Goal: Task Accomplishment & Management: Manage account settings

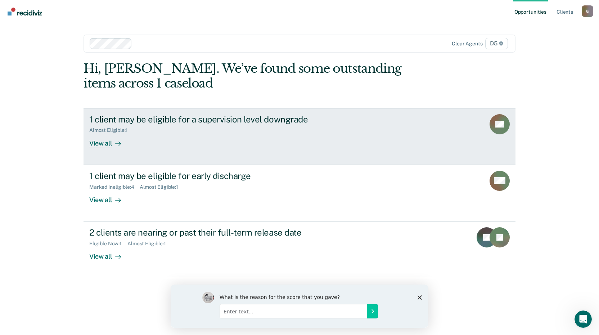
click at [104, 143] on div "View all" at bounding box center [109, 140] width 40 height 14
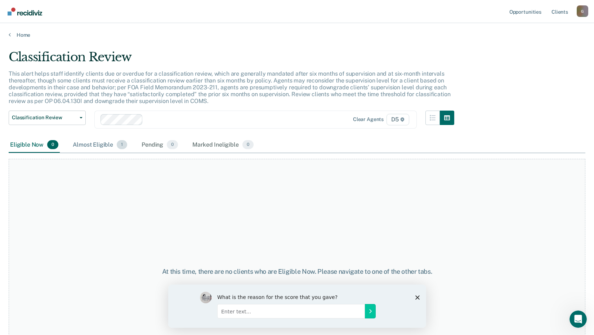
click at [99, 146] on div "Almost Eligible 1" at bounding box center [99, 145] width 57 height 16
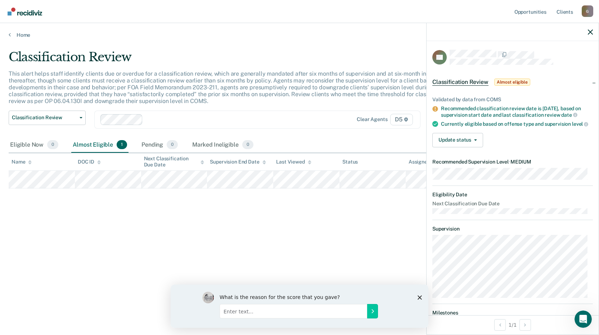
click at [345, 214] on div "Classification Review This alert helps staff identify clients due or overdue fo…" at bounding box center [300, 165] width 582 height 231
click at [591, 34] on icon "button" at bounding box center [590, 32] width 5 height 5
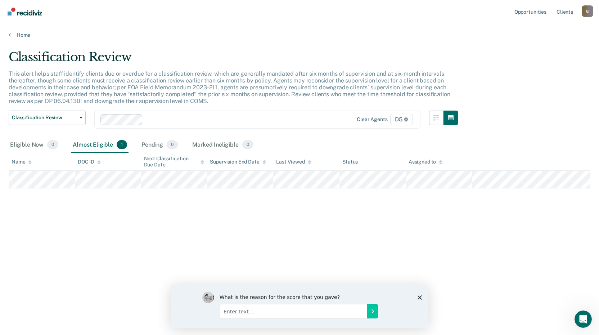
click at [323, 218] on div "Classification Review This alert helps staff identify clients due or overdue fo…" at bounding box center [300, 165] width 582 height 231
click at [87, 118] on div "Classification Review Classification Review Early Discharge Minimum Telephone R…" at bounding box center [233, 124] width 449 height 27
click at [82, 120] on button "Classification Review" at bounding box center [47, 118] width 77 height 14
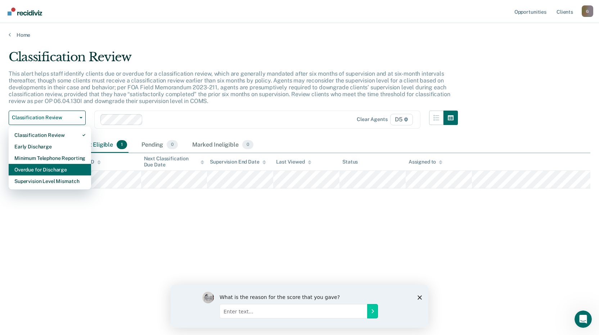
click at [60, 170] on div "Overdue for Discharge" at bounding box center [49, 170] width 71 height 12
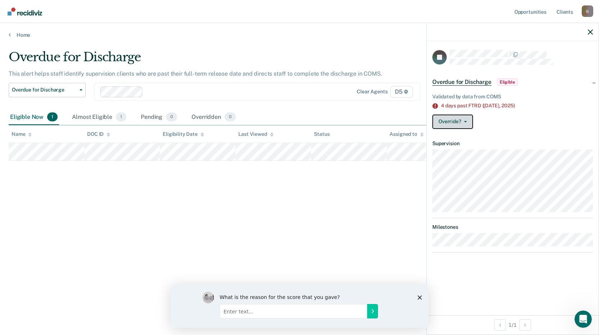
click at [462, 126] on button "Override?" at bounding box center [452, 122] width 41 height 14
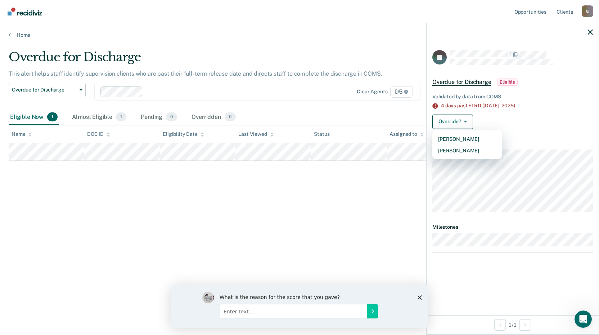
click at [513, 120] on div "Override? [PERSON_NAME] Mark Overridden" at bounding box center [512, 122] width 161 height 14
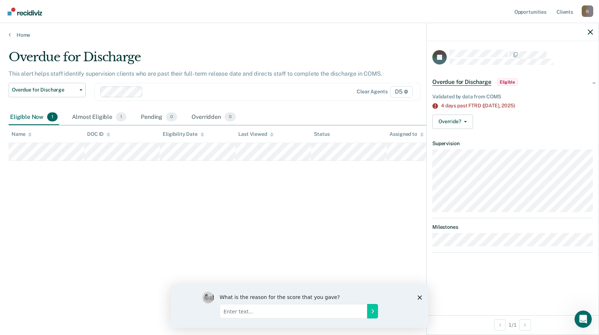
click at [509, 81] on span "Eligible" at bounding box center [507, 81] width 21 height 7
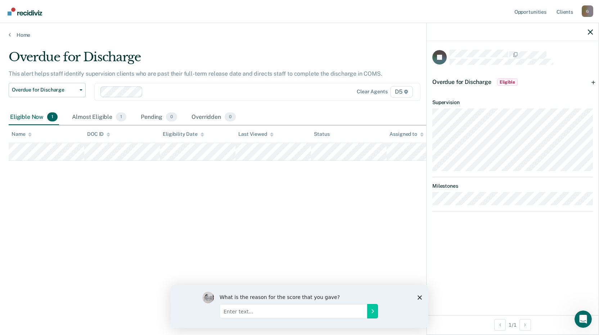
click at [506, 84] on span "Eligible" at bounding box center [507, 81] width 21 height 7
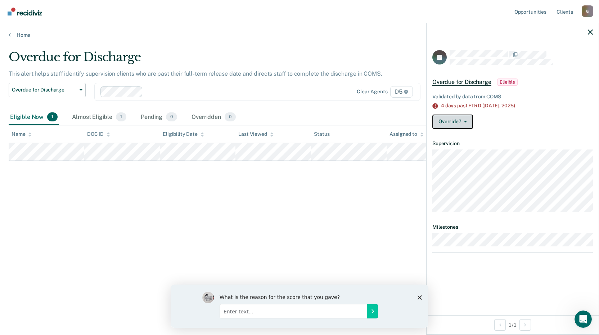
click at [468, 124] on button "Override?" at bounding box center [452, 122] width 41 height 14
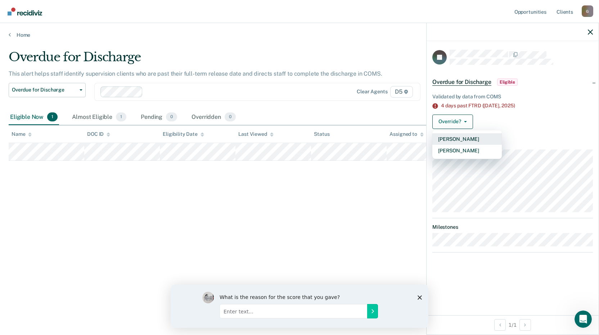
click at [464, 138] on button "[PERSON_NAME]" at bounding box center [466, 139] width 69 height 12
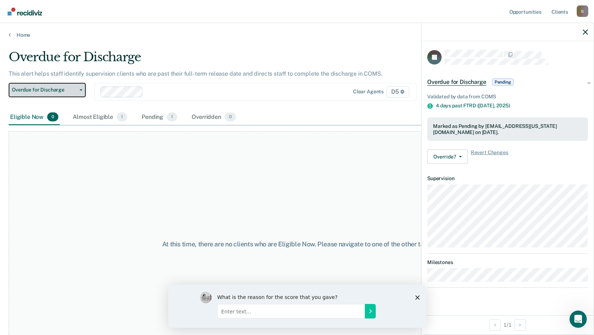
click at [73, 86] on button "Overdue for Discharge" at bounding box center [47, 90] width 77 height 14
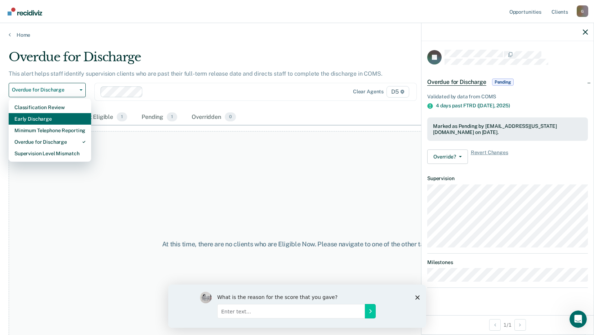
click at [64, 124] on div "Early Discharge" at bounding box center [49, 119] width 71 height 12
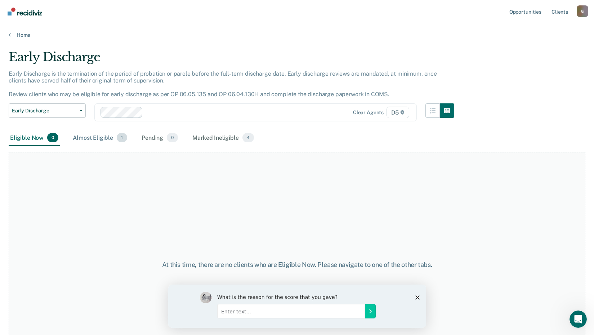
click at [109, 138] on div "Almost Eligible 1" at bounding box center [99, 138] width 57 height 16
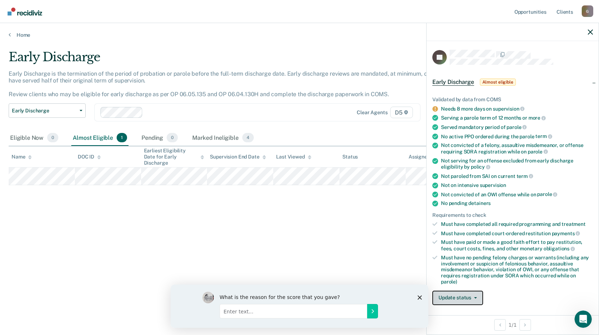
click at [478, 299] on button "Update status" at bounding box center [457, 298] width 51 height 14
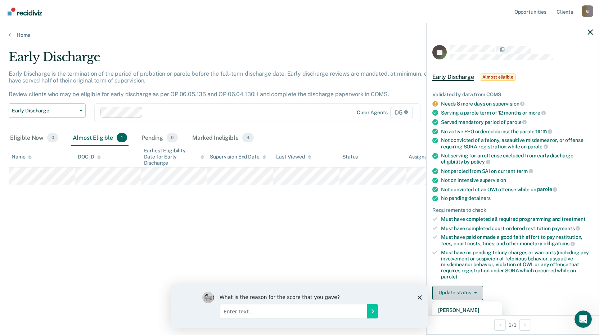
click at [475, 291] on button "Update status" at bounding box center [457, 293] width 51 height 14
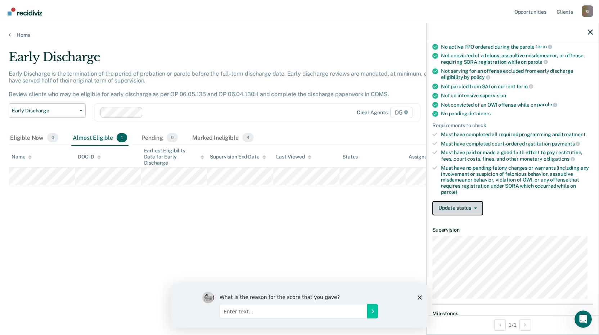
scroll to position [11, 0]
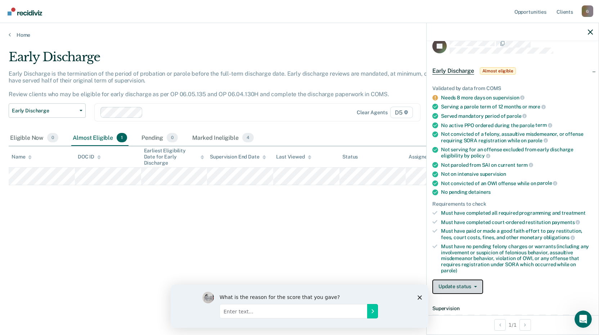
click at [481, 283] on button "Update status" at bounding box center [457, 286] width 51 height 14
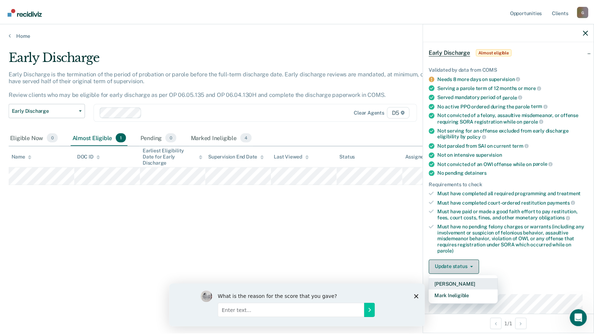
scroll to position [47, 0]
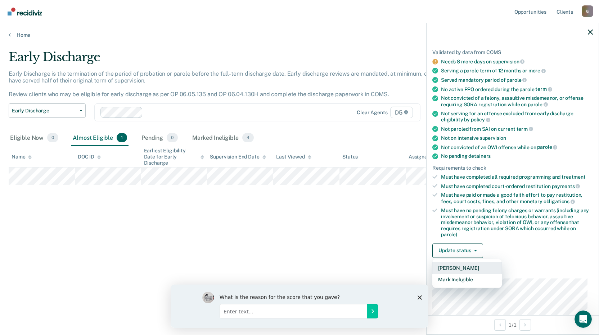
click at [468, 269] on button "[PERSON_NAME]" at bounding box center [466, 268] width 69 height 12
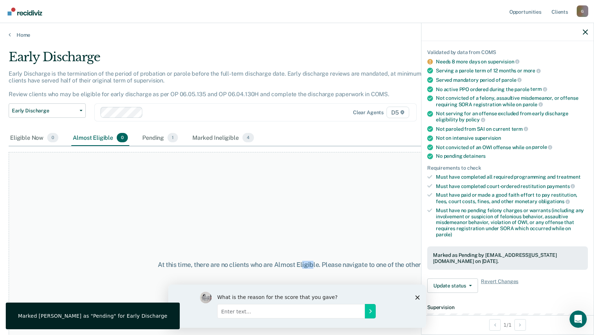
click at [302, 220] on div "At this time, there are no clients who are Almost Eligible. Please navigate to …" at bounding box center [297, 264] width 576 height 225
drag, startPoint x: 302, startPoint y: 220, endPoint x: 199, endPoint y: 205, distance: 104.4
click at [199, 205] on div "At this time, there are no clients who are Almost Eligible. Please navigate to …" at bounding box center [297, 264] width 576 height 225
drag, startPoint x: 88, startPoint y: 106, endPoint x: 84, endPoint y: 109, distance: 4.4
click at [87, 107] on div "Early Discharge Classification Review Early Discharge Minimum Telephone Reporti…" at bounding box center [231, 116] width 445 height 27
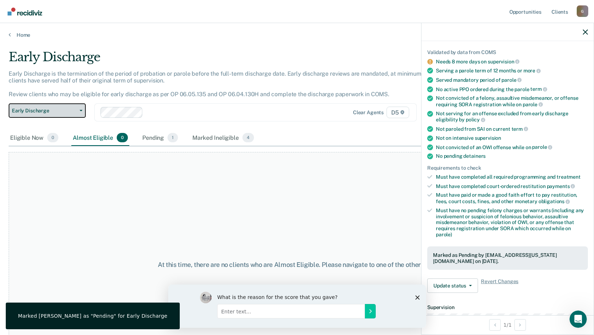
click at [82, 111] on icon "button" at bounding box center [81, 110] width 3 height 1
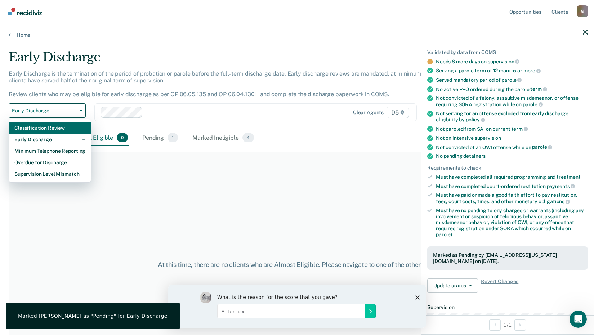
click at [71, 130] on div "Classification Review" at bounding box center [49, 128] width 71 height 12
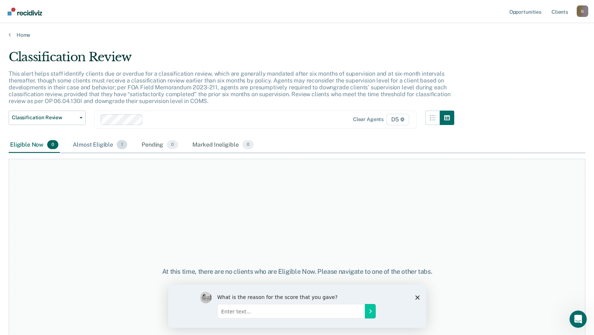
click at [119, 143] on span "1" at bounding box center [122, 144] width 10 height 9
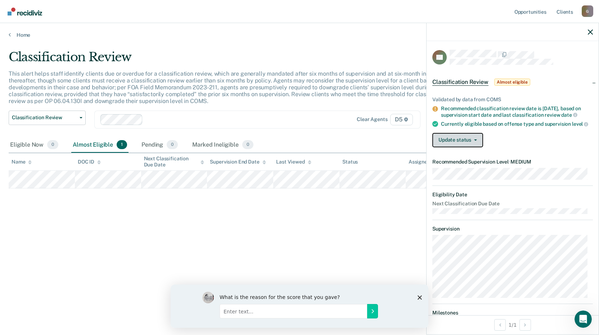
click at [477, 145] on button "Update status" at bounding box center [457, 140] width 51 height 14
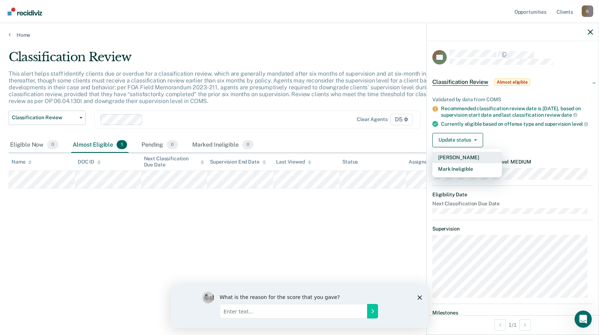
click at [468, 163] on button "[PERSON_NAME]" at bounding box center [466, 158] width 69 height 12
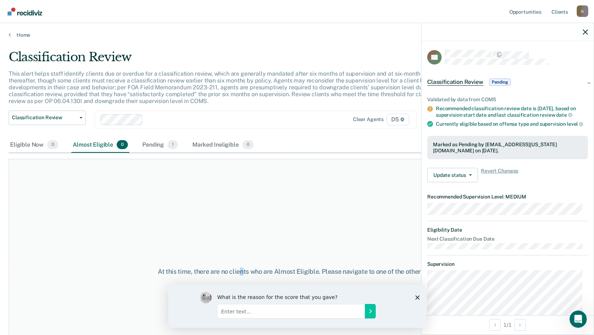
click at [244, 192] on div "At this time, there are no clients who are Almost Eligible. Please navigate to …" at bounding box center [297, 271] width 576 height 225
